Goal: Navigation & Orientation: Find specific page/section

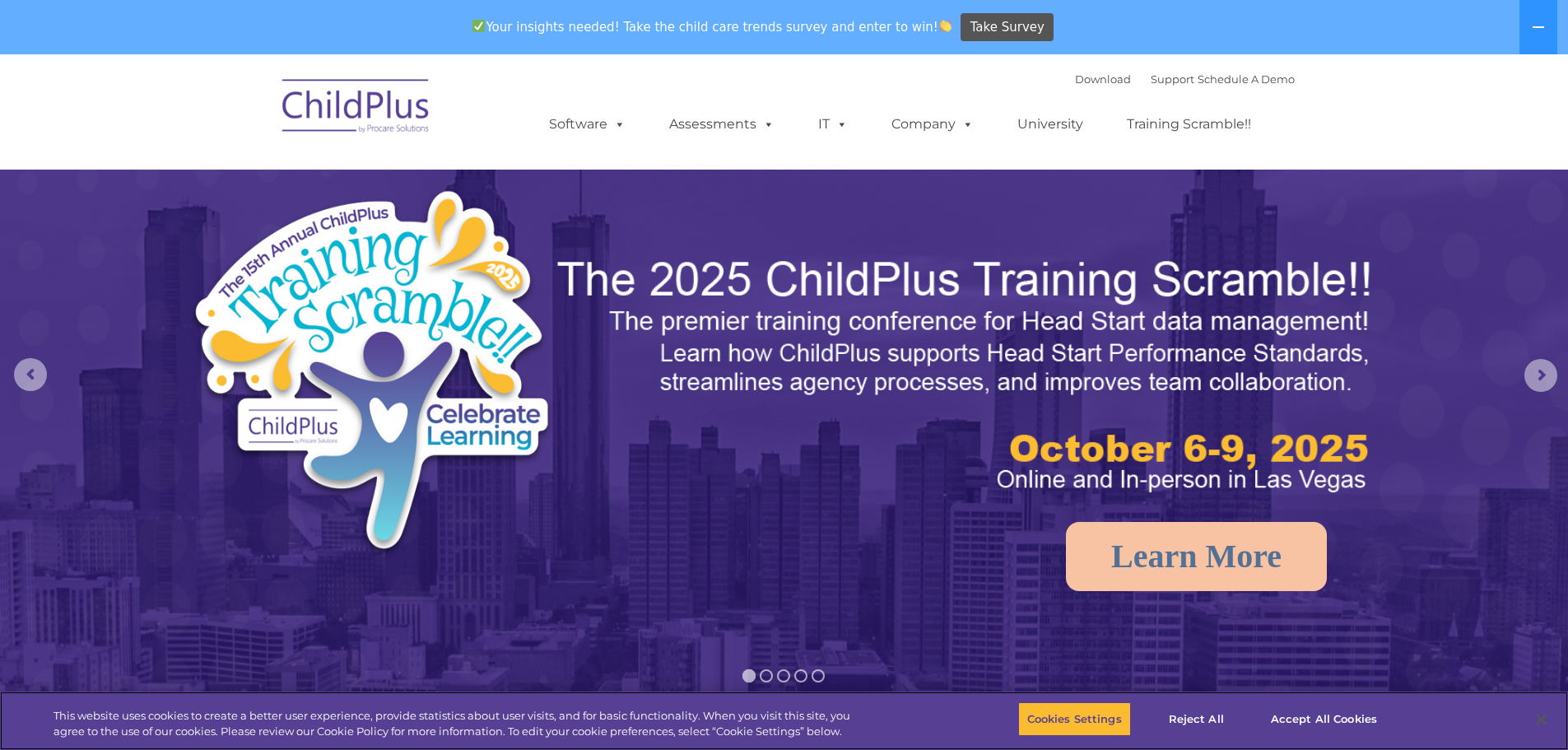
select select "MEDIUM"
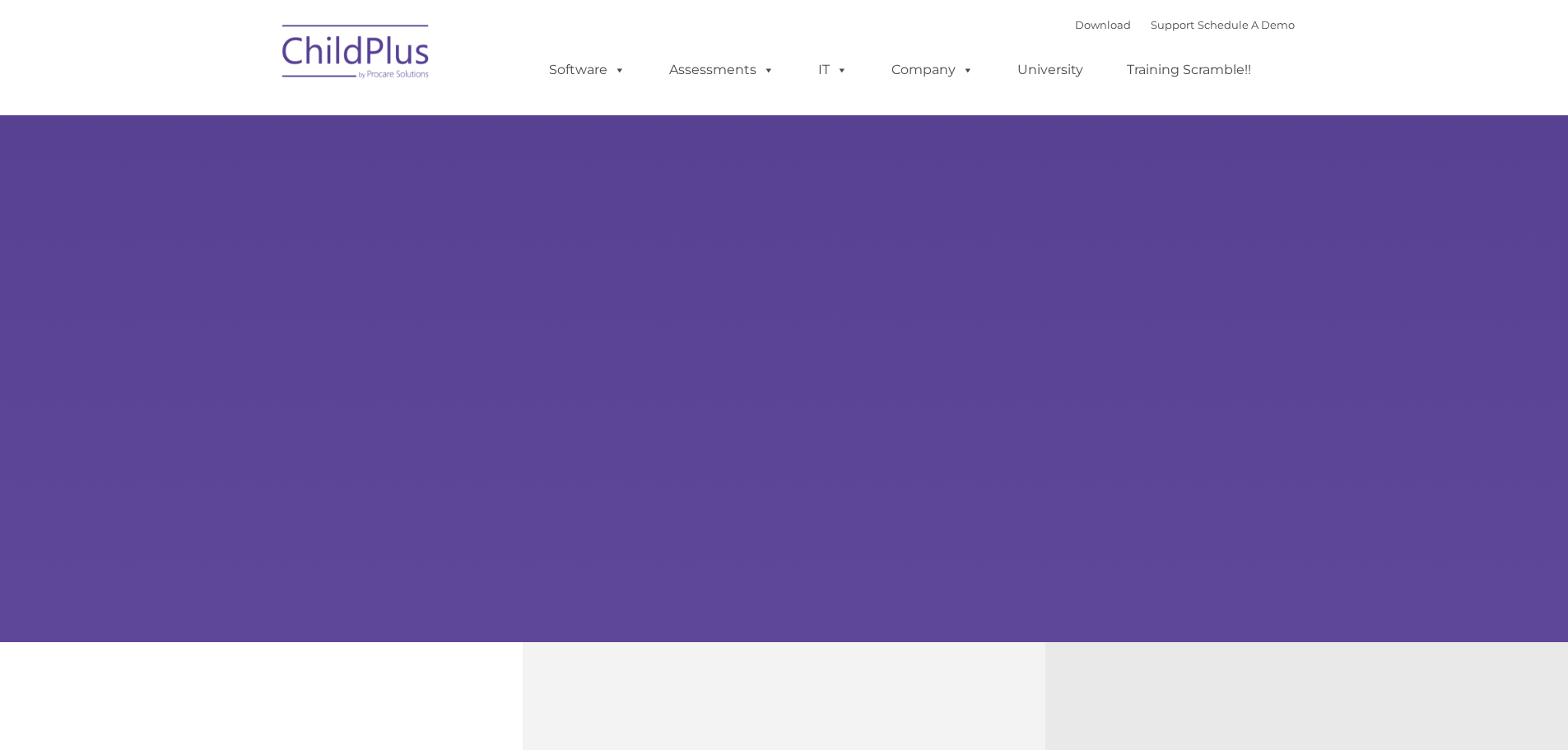
type input ""
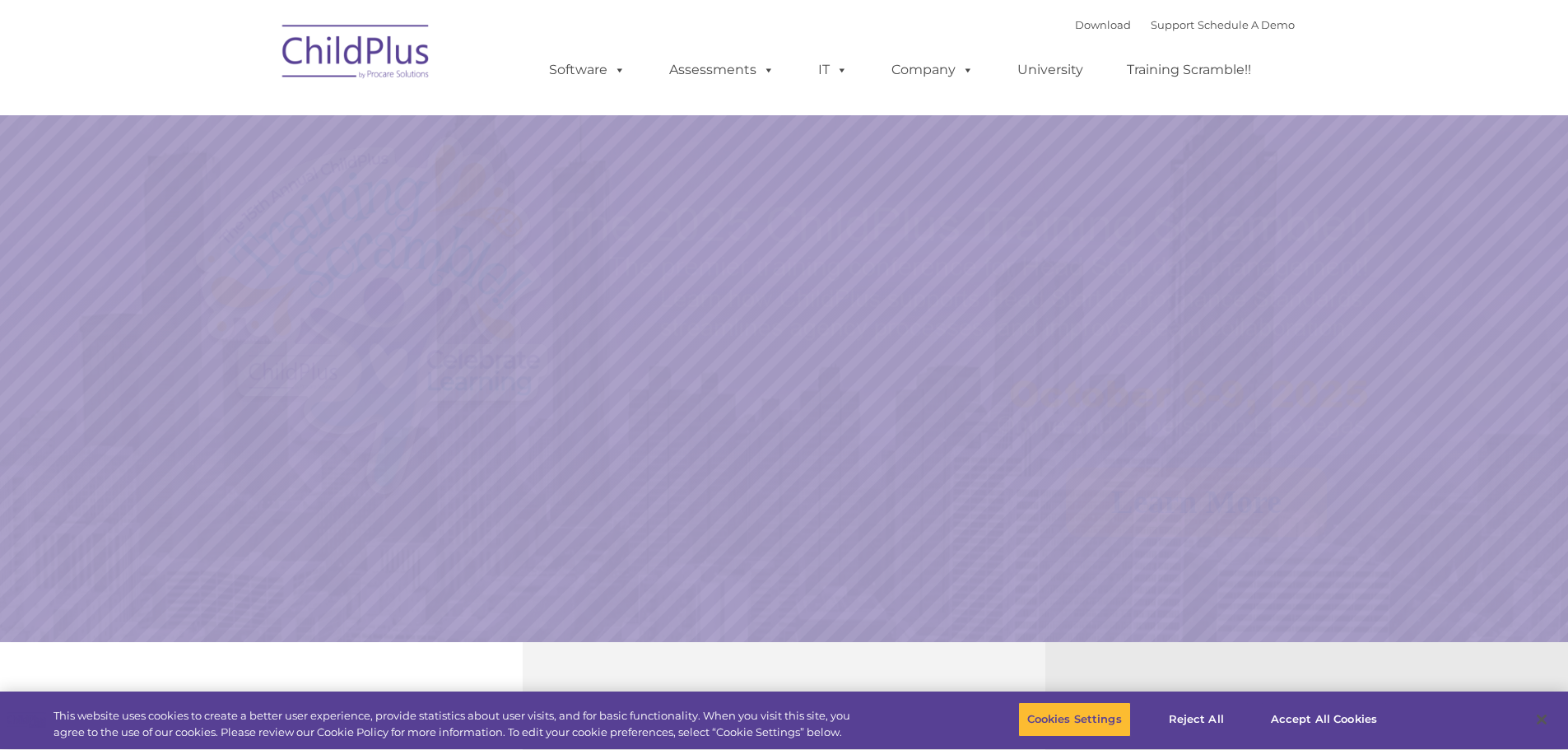
select select "MEDIUM"
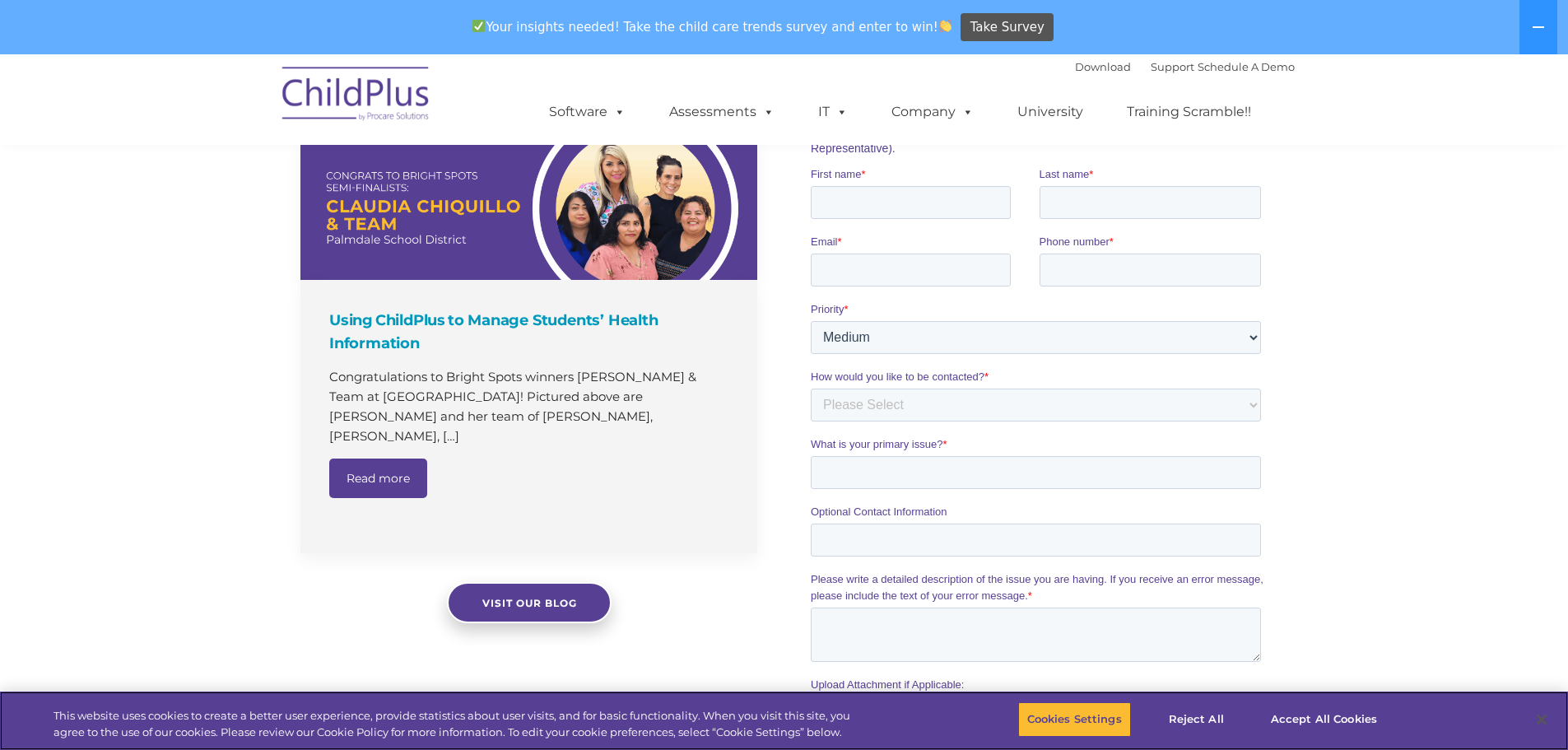
scroll to position [1655, 0]
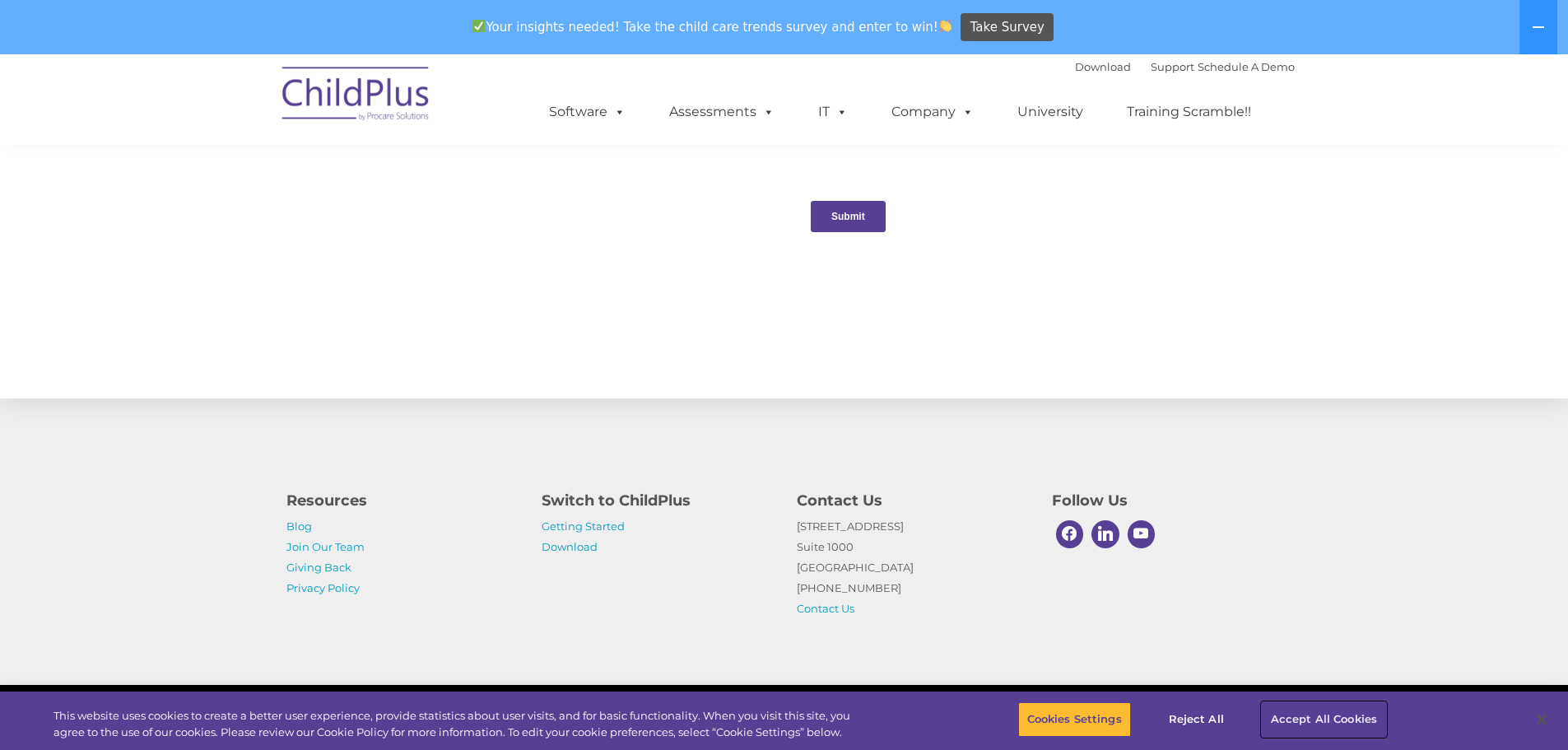
click at [1318, 730] on button "Accept All Cookies" at bounding box center [1324, 719] width 125 height 34
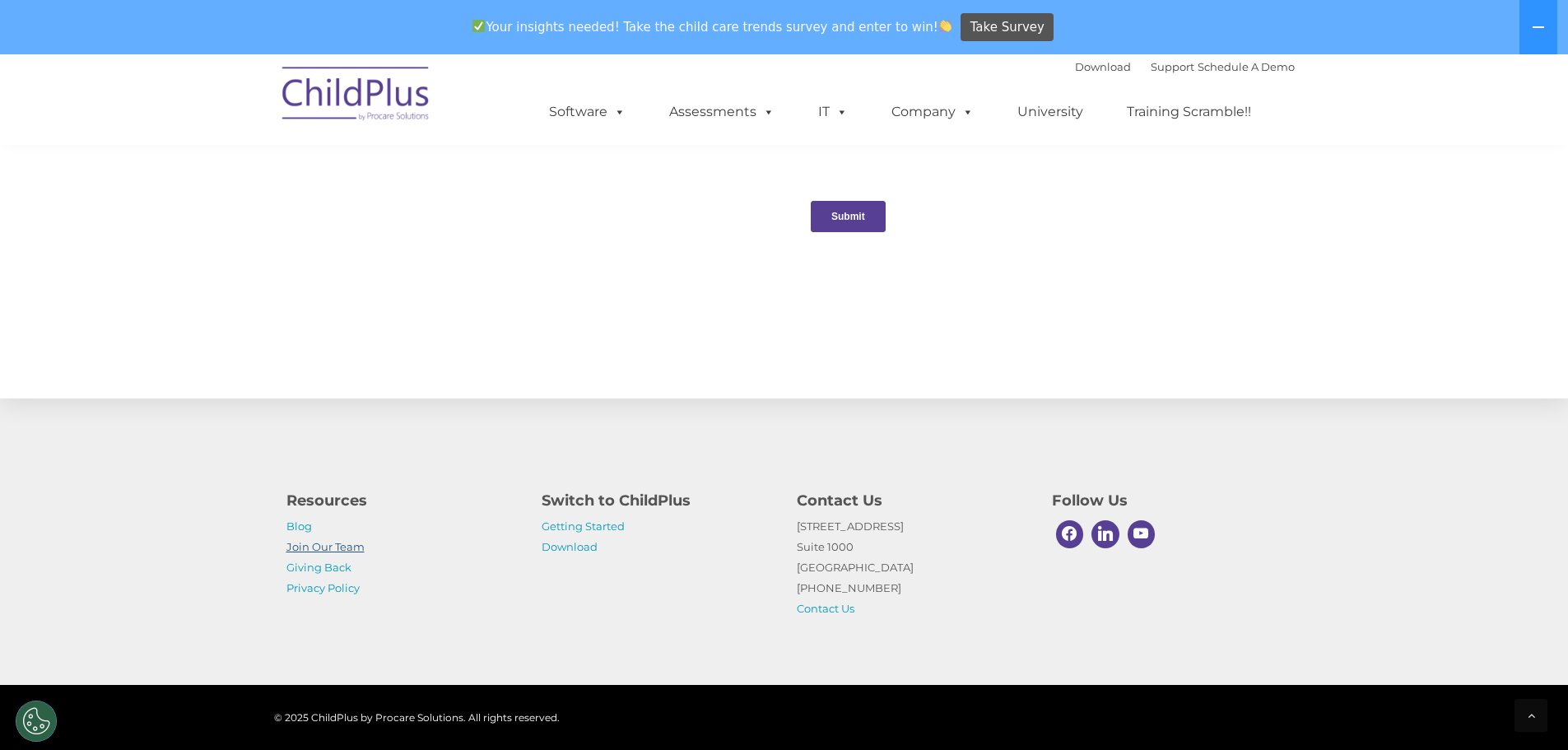
click at [348, 547] on link "Join Our Team" at bounding box center [325, 546] width 78 height 13
click at [593, 549] on link "Download" at bounding box center [570, 546] width 56 height 13
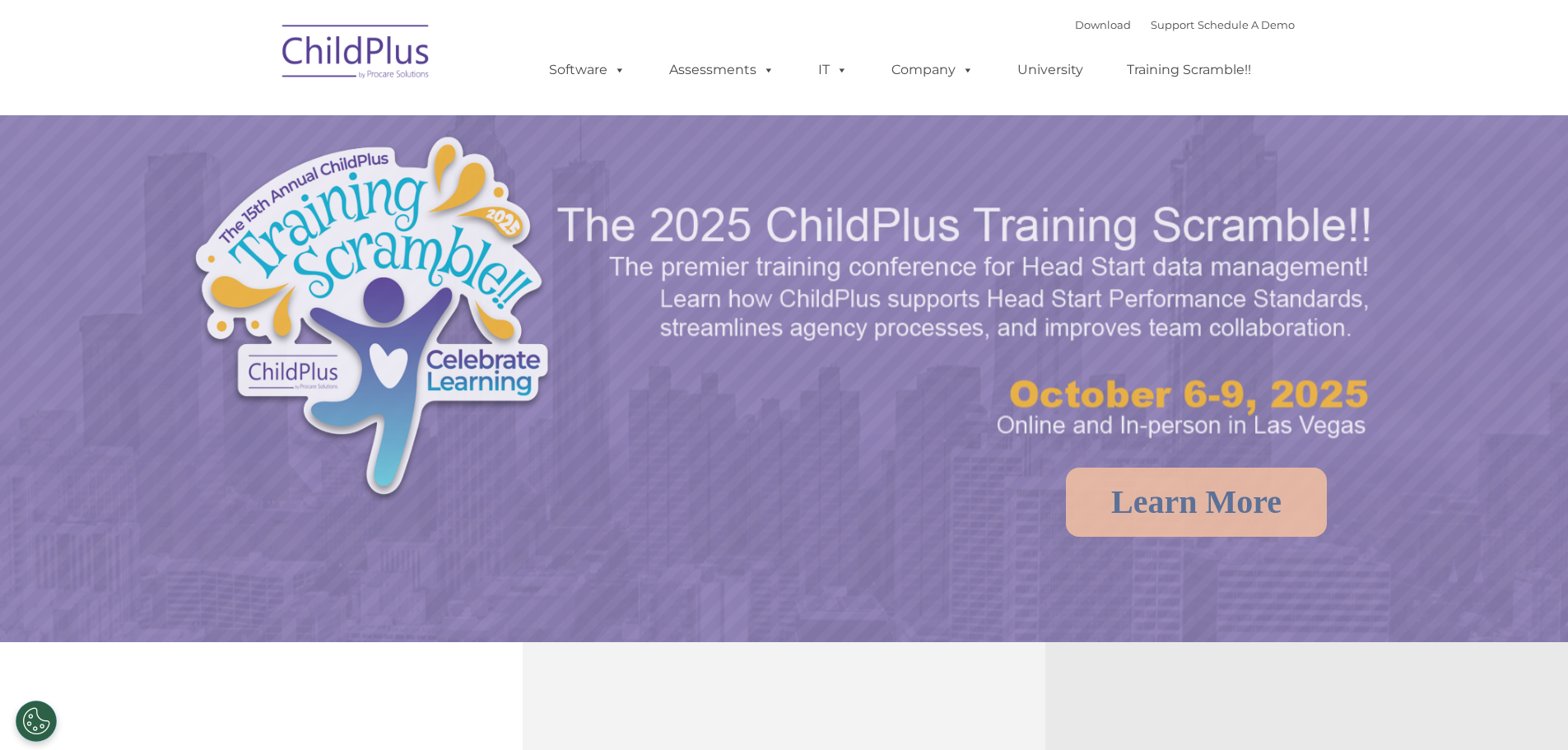
select select "MEDIUM"
